Goal: Task Accomplishment & Management: Manage account settings

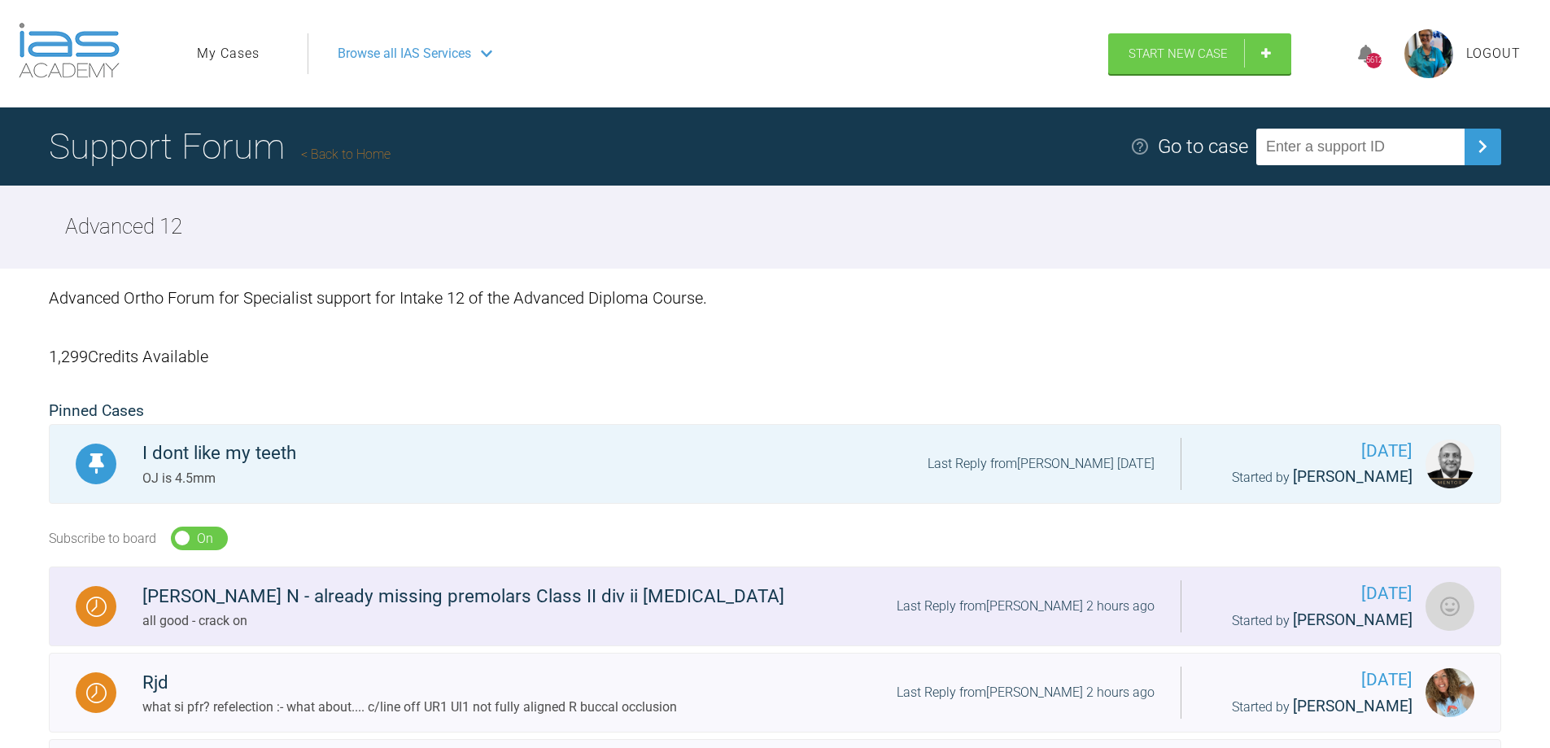
click at [81, 598] on div at bounding box center [96, 606] width 41 height 41
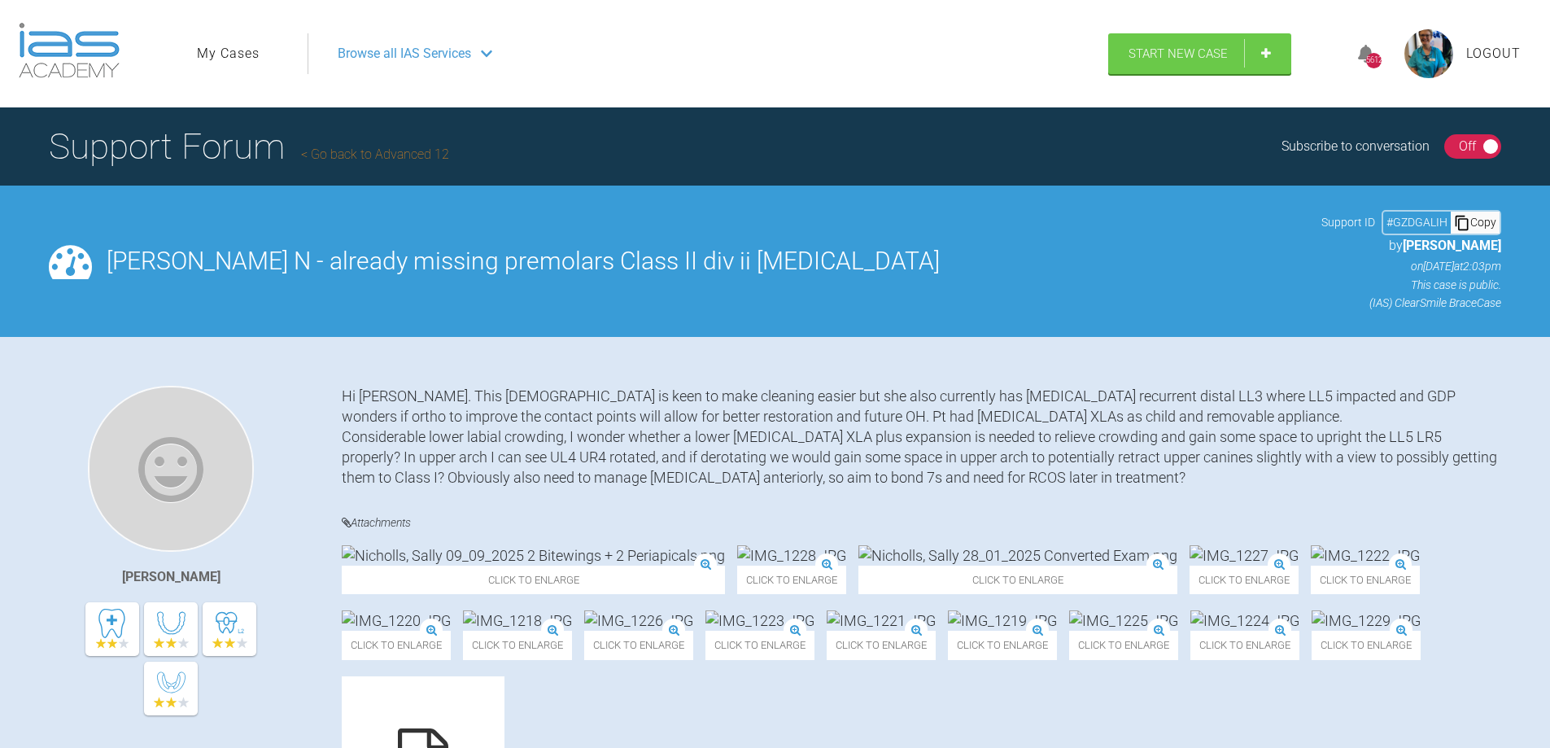
click at [1487, 135] on div "On Off" at bounding box center [1473, 146] width 58 height 24
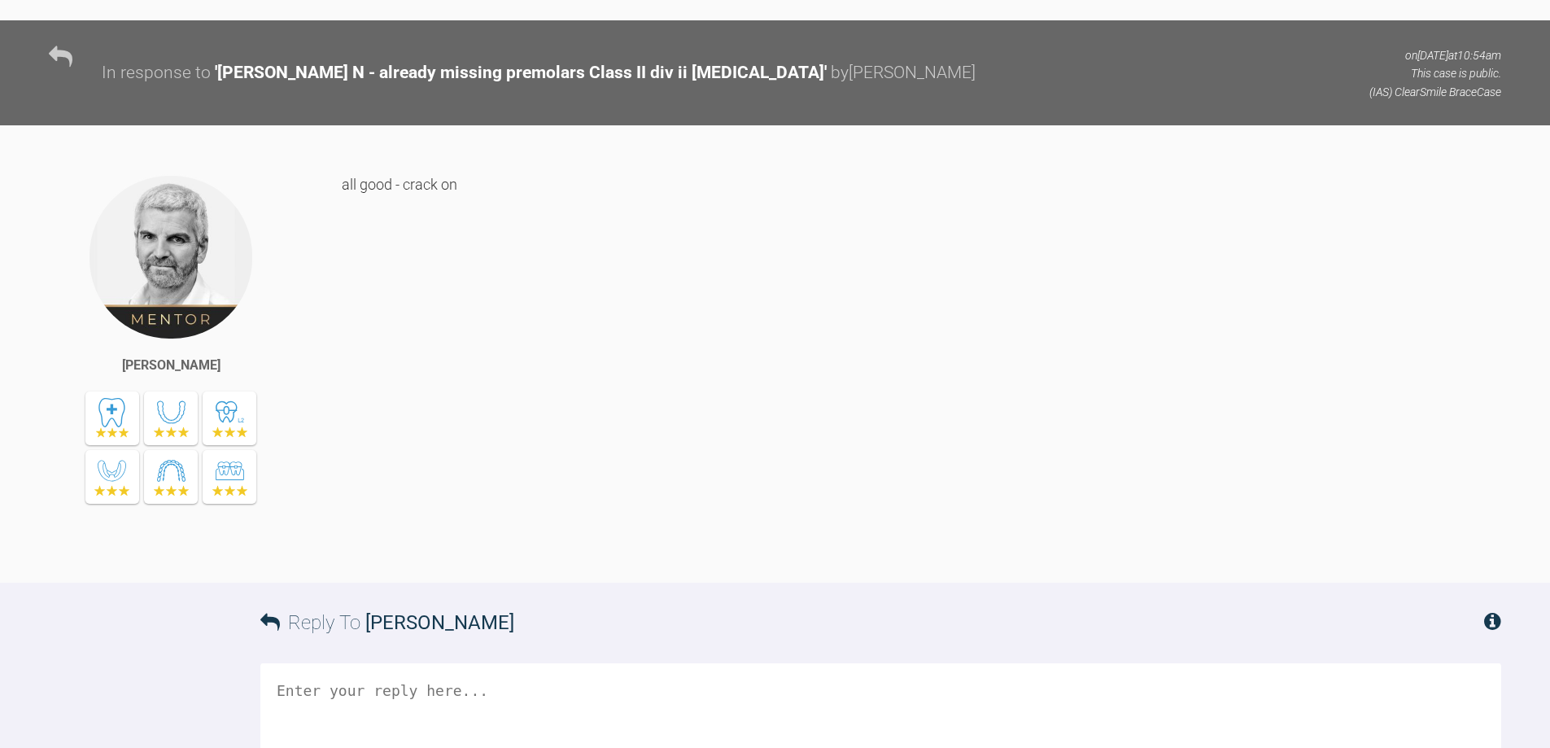
scroll to position [5051, 0]
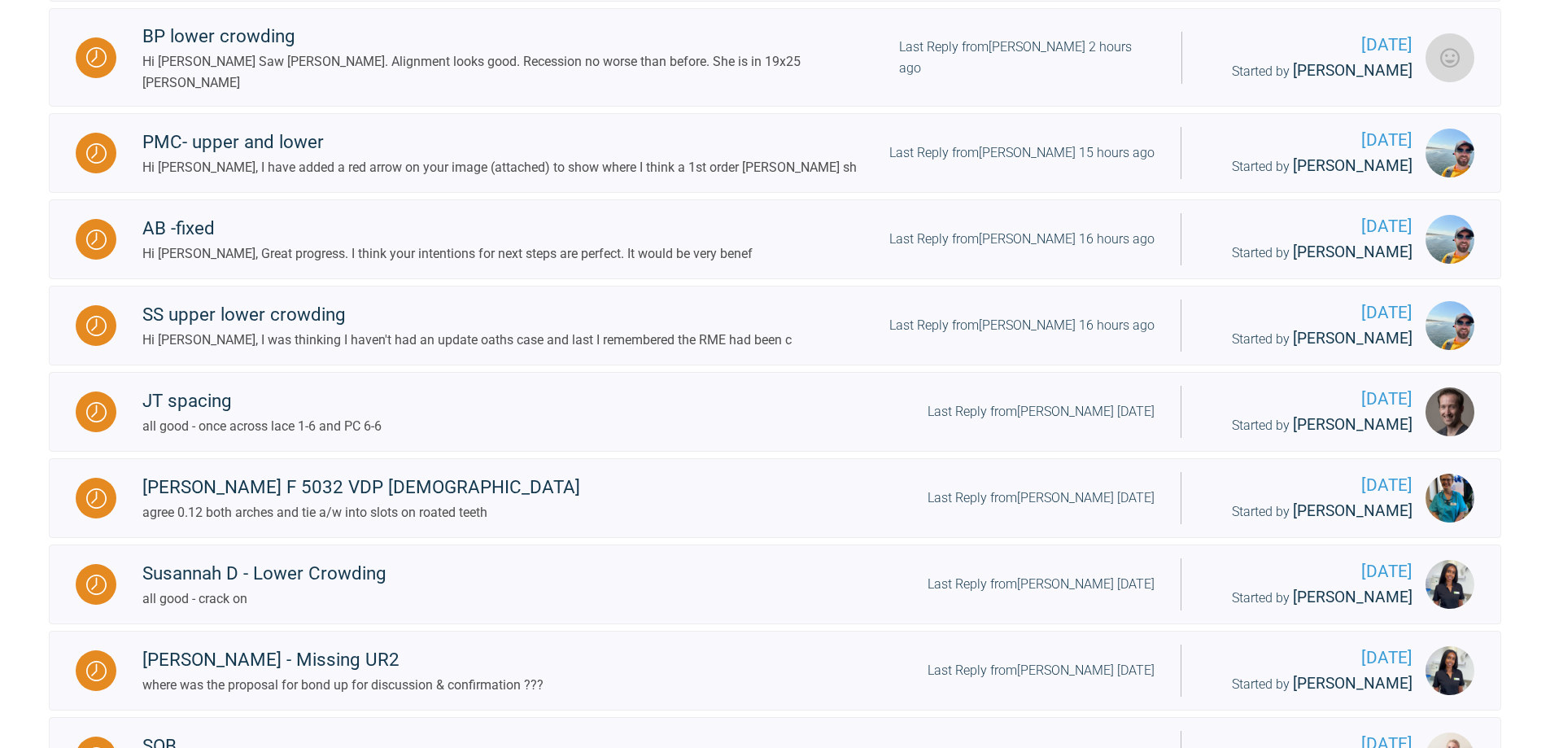
scroll to position [1220, 0]
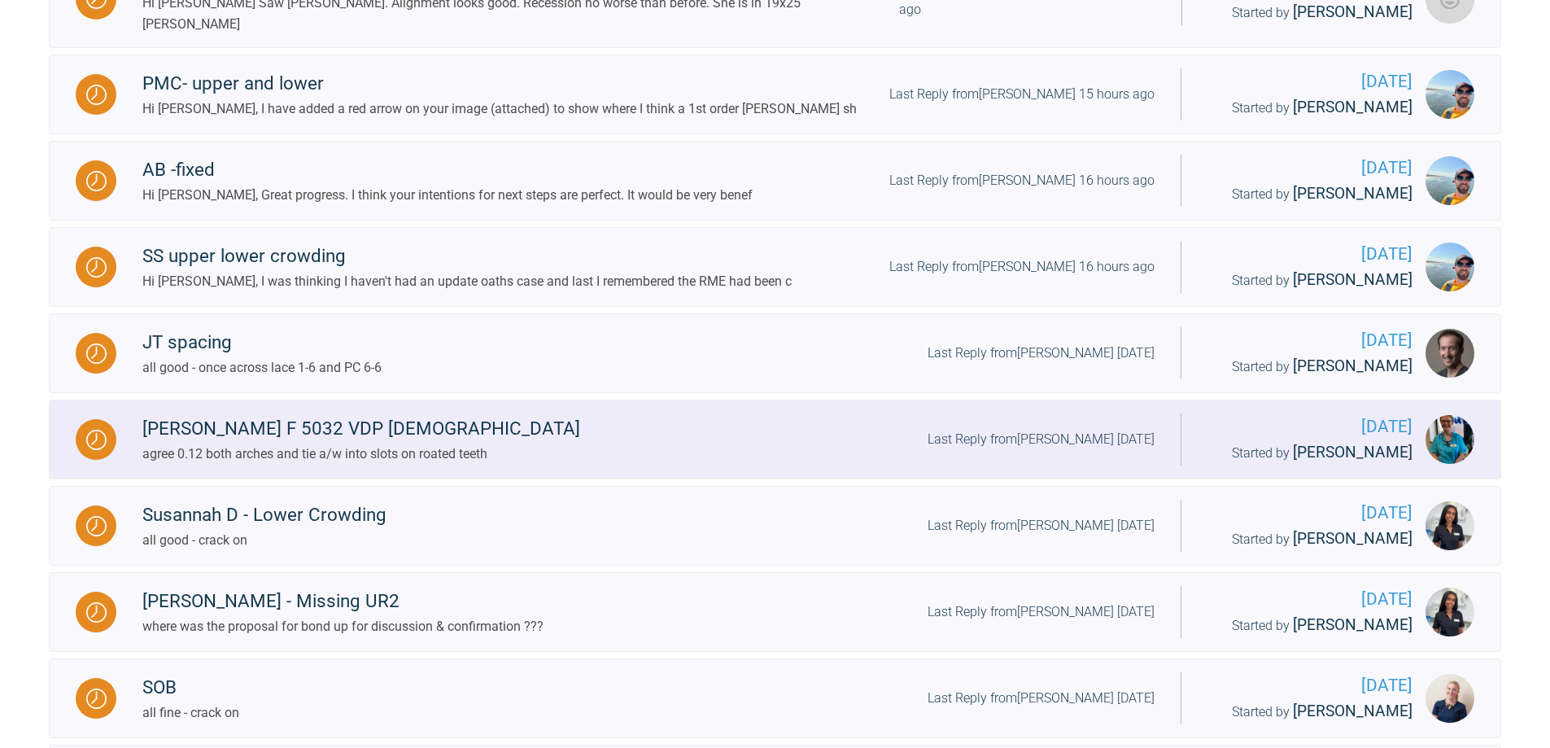
click at [92, 450] on img at bounding box center [96, 439] width 20 height 20
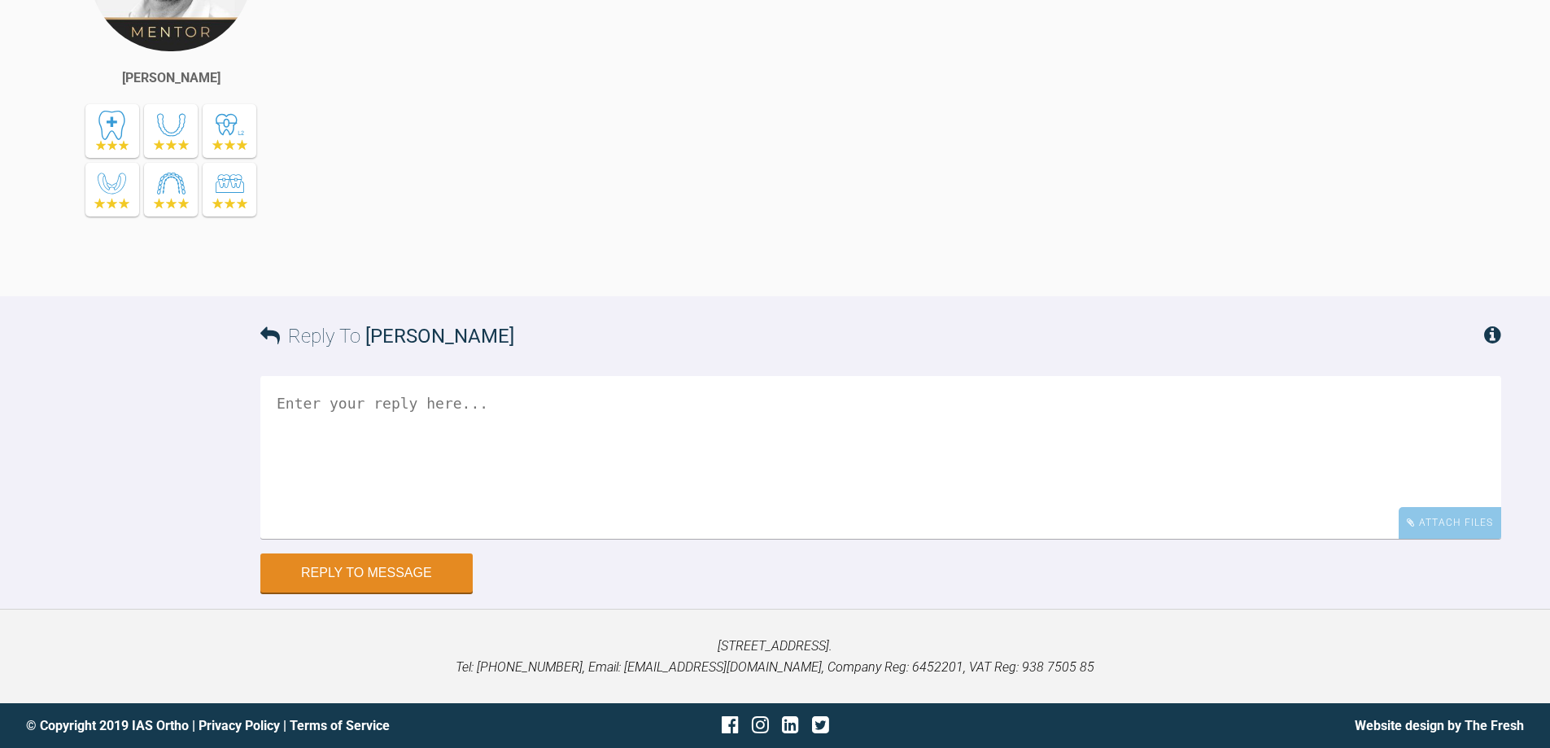
scroll to position [11551, 0]
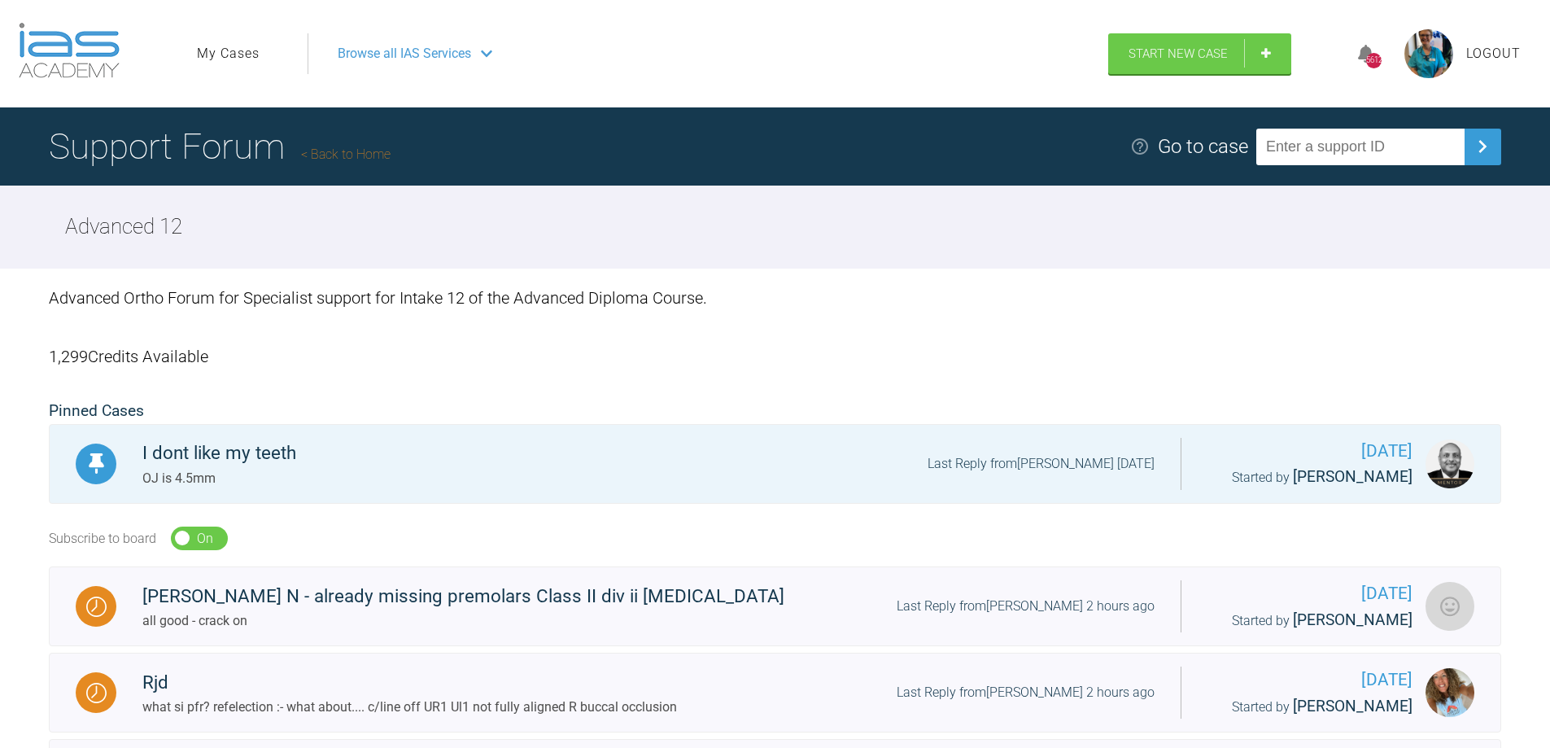
click at [232, 53] on link "My Cases" at bounding box center [228, 53] width 63 height 21
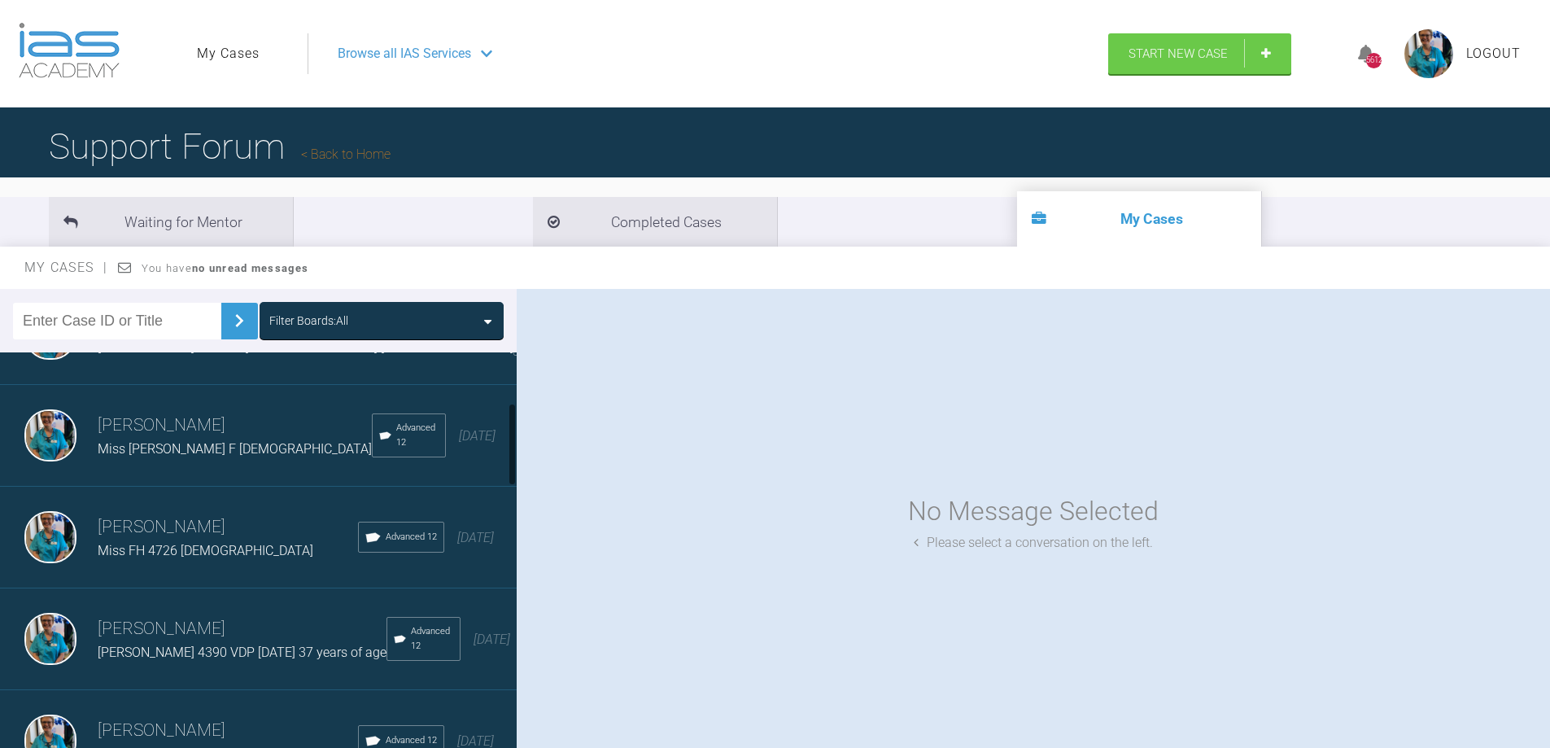
scroll to position [244, 0]
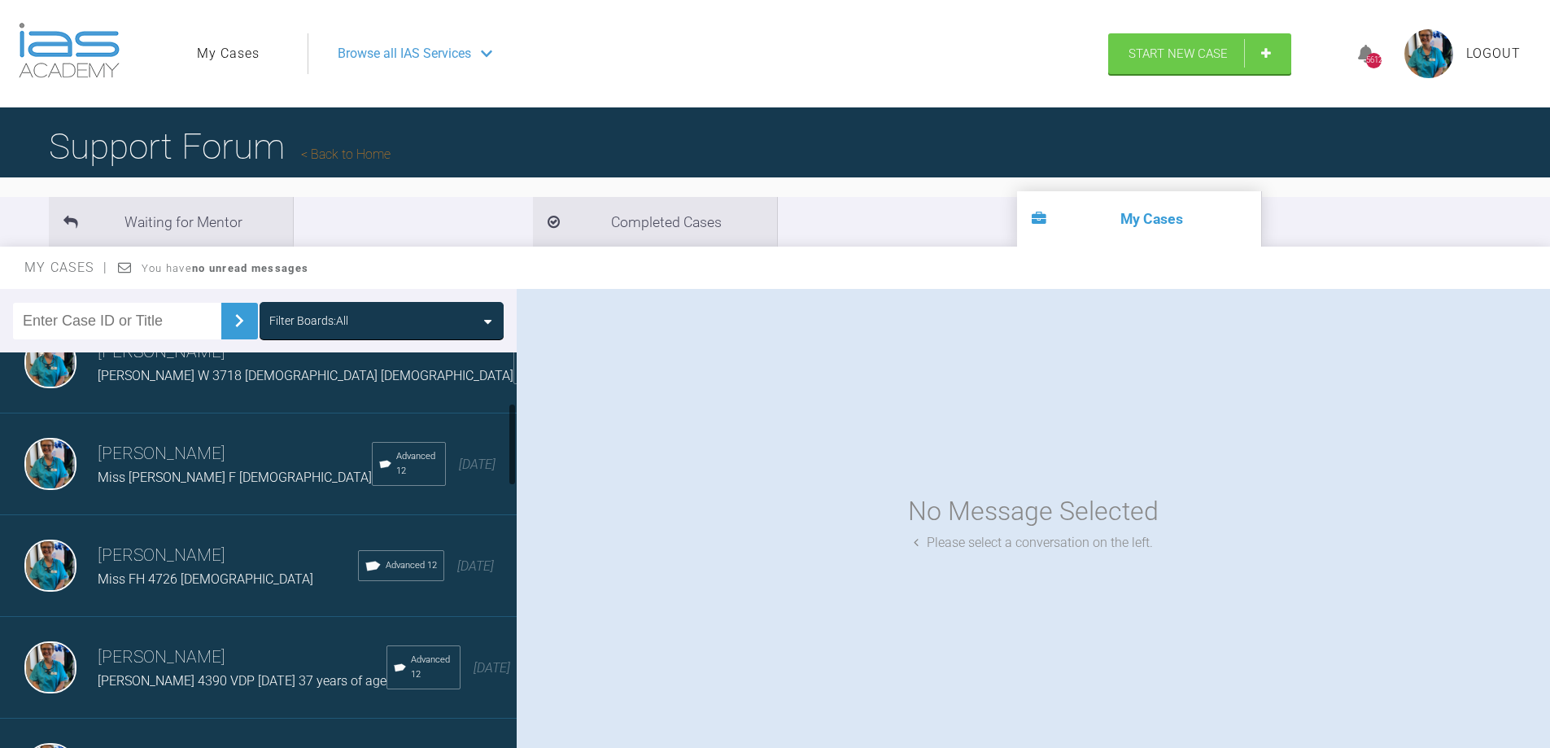
click at [54, 466] on img at bounding box center [50, 464] width 52 height 52
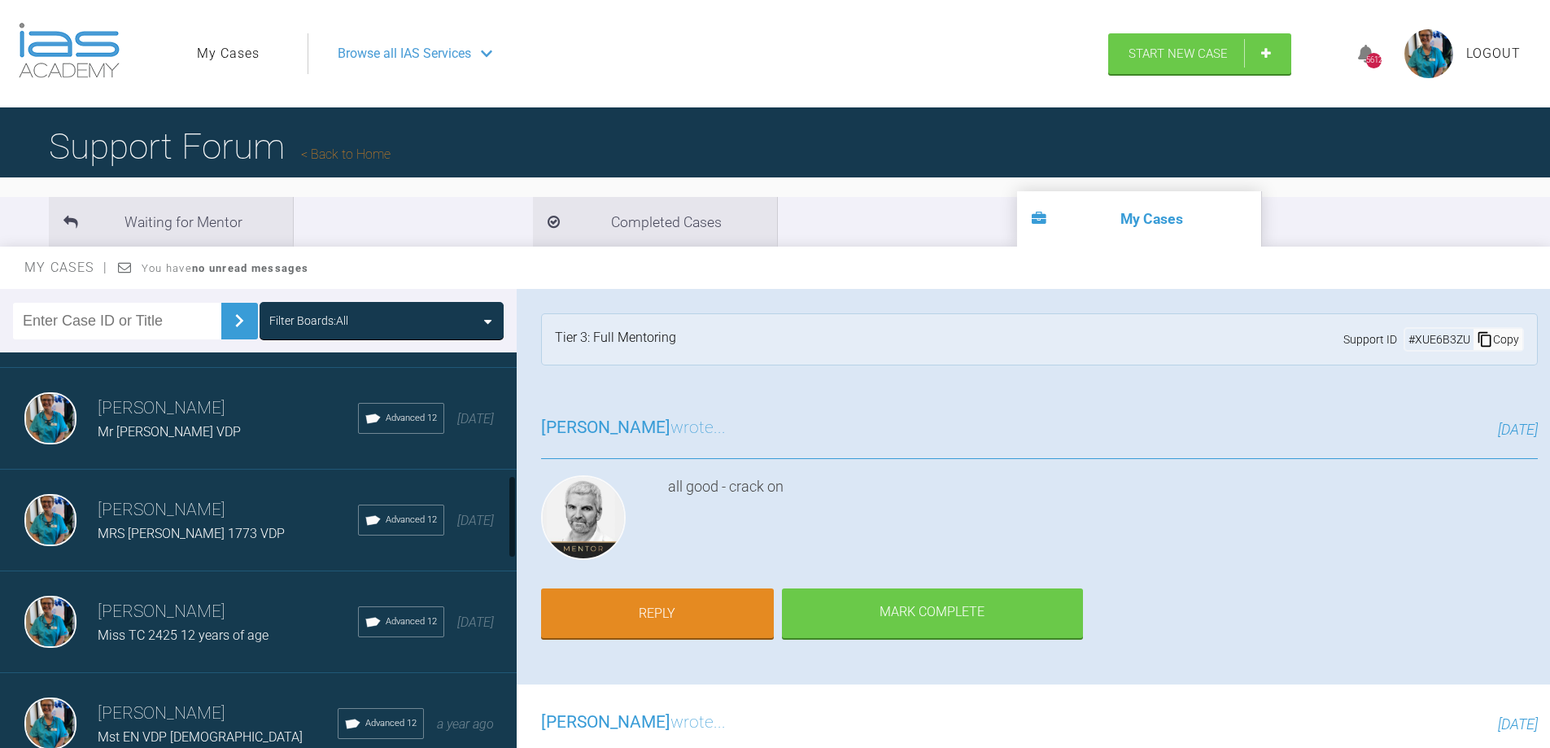
scroll to position [651, 0]
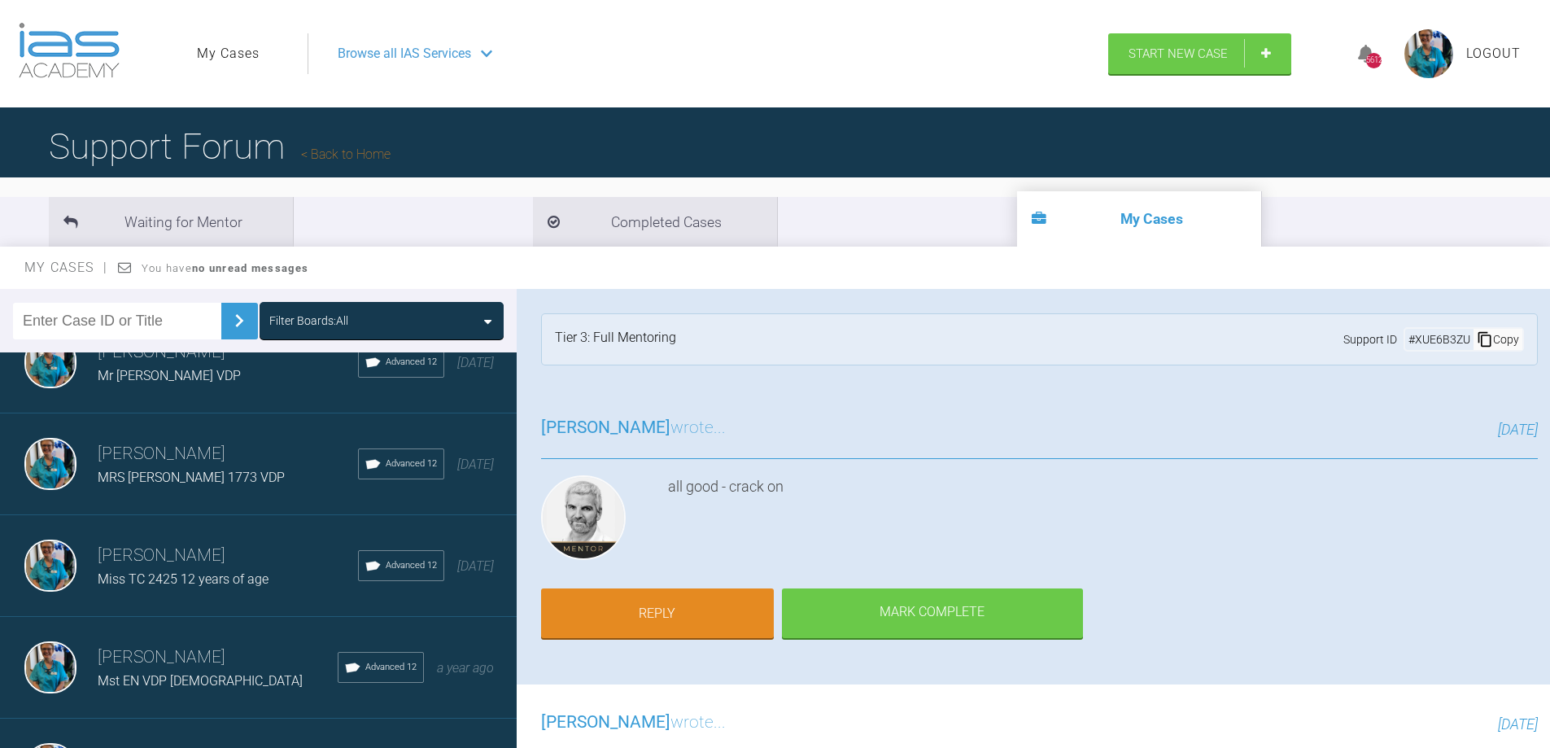
click at [46, 578] on img at bounding box center [50, 565] width 52 height 52
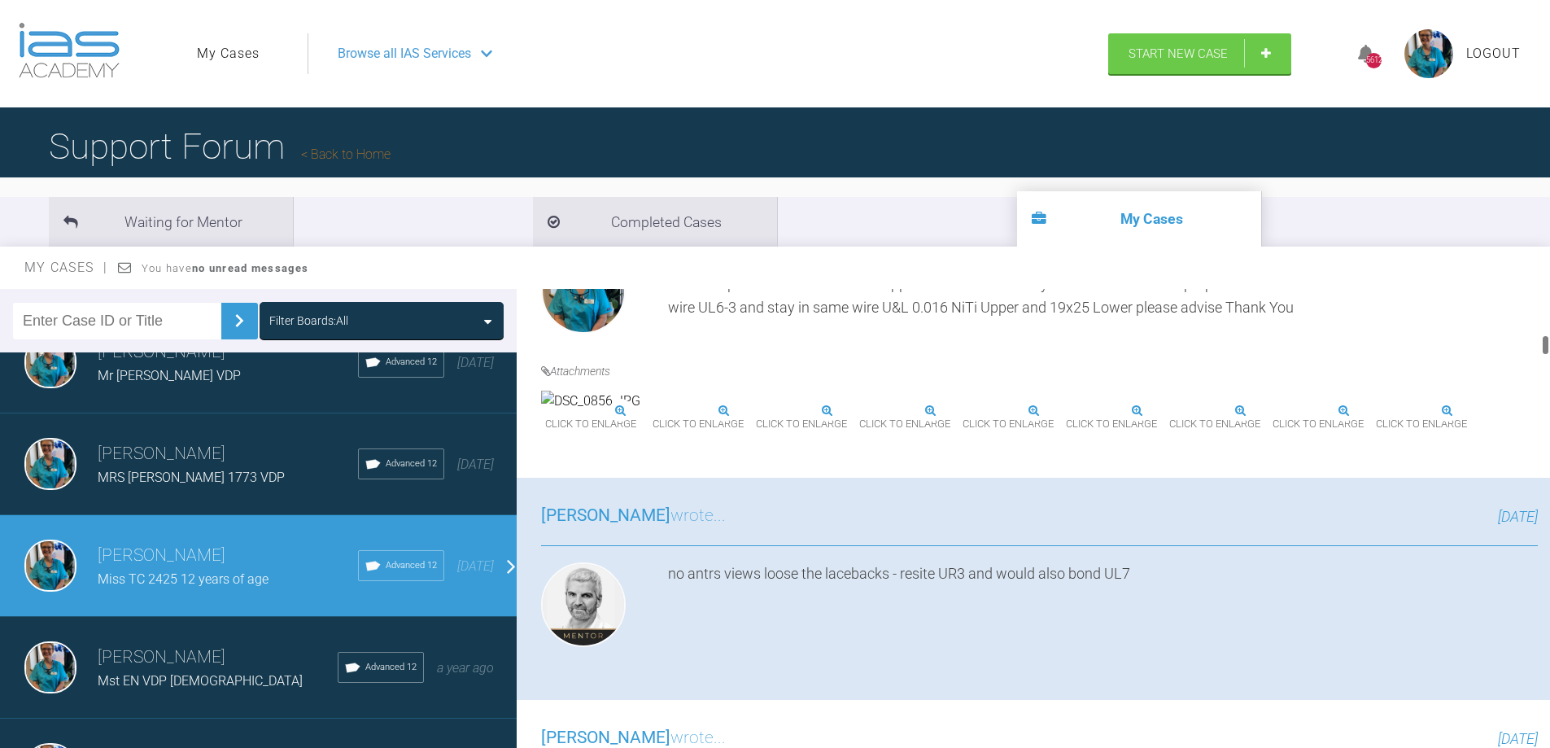
scroll to position [976, 0]
